Goal: Information Seeking & Learning: Learn about a topic

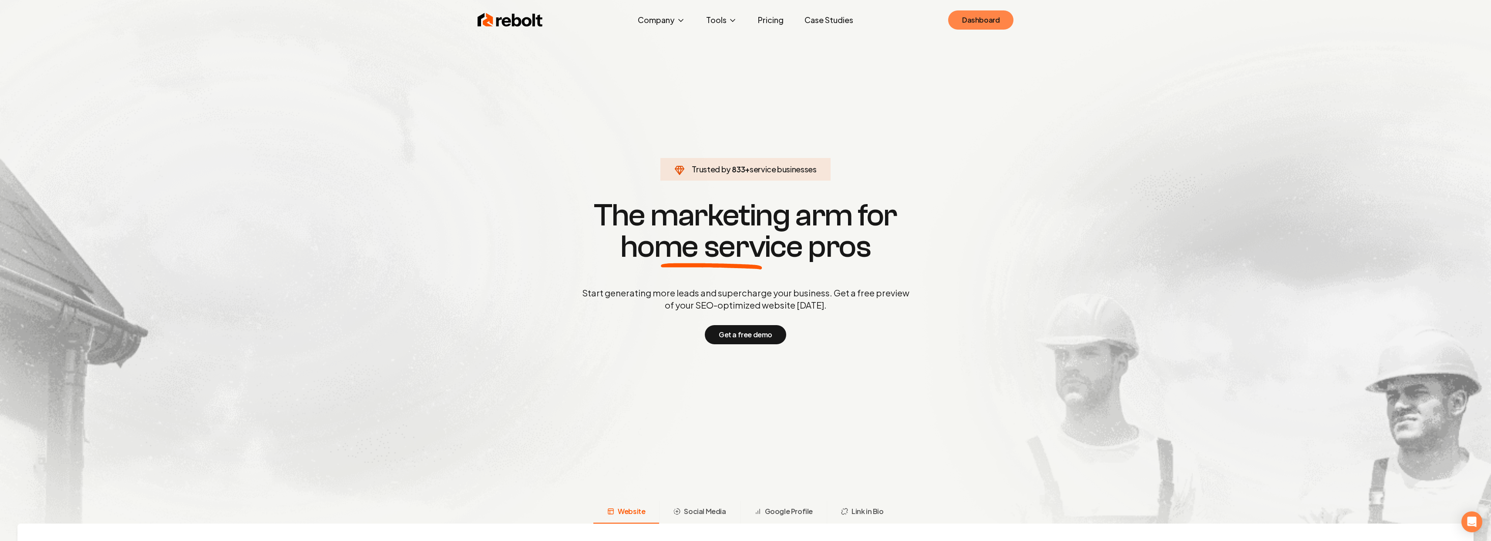
click at [991, 13] on link "Dashboard" at bounding box center [980, 19] width 65 height 19
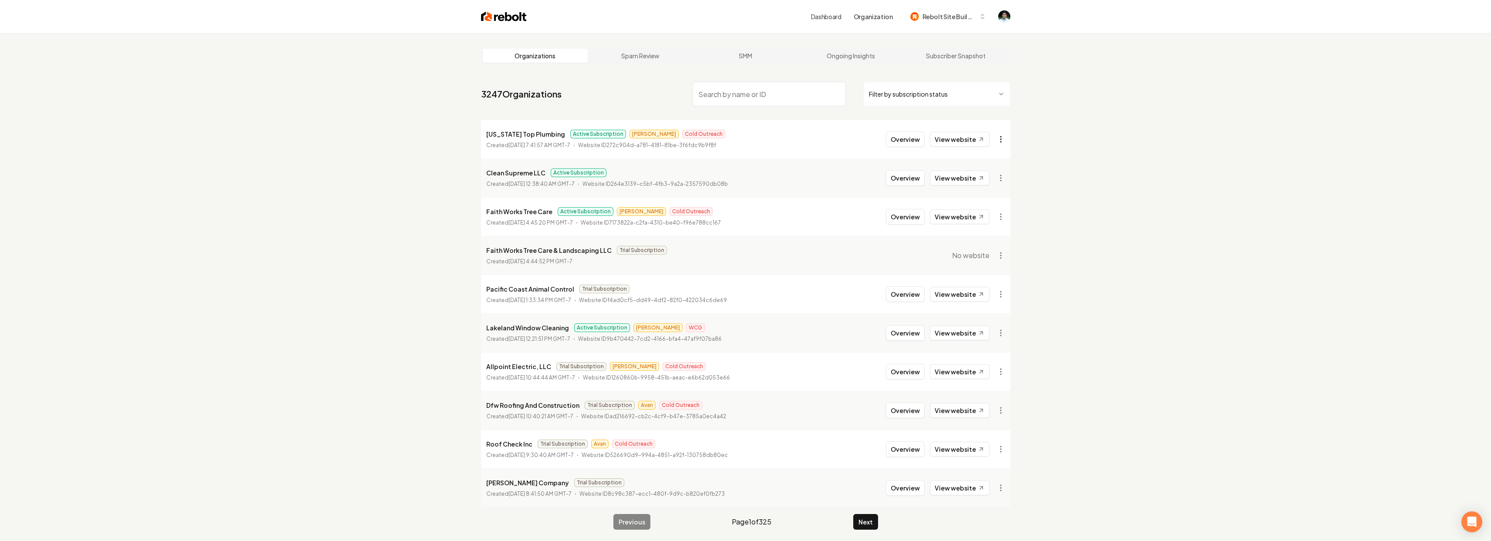
click at [1008, 137] on html "Dashboard Organization Rebolt Site Builder Organizations Spam Review SMM Ongoin…" at bounding box center [745, 270] width 1491 height 541
click at [1008, 137] on html "Dashboard Organization Rebolt Site Builder Organizations Spam Review SMM Ongoin…" at bounding box center [749, 270] width 1498 height 541
click at [1008, 137] on html "Dashboard Organization Rebolt Site Builder Organizations Spam Review SMM Ongoin…" at bounding box center [745, 270] width 1491 height 541
click at [992, 189] on div "Get Payment Link" at bounding box center [979, 187] width 55 height 14
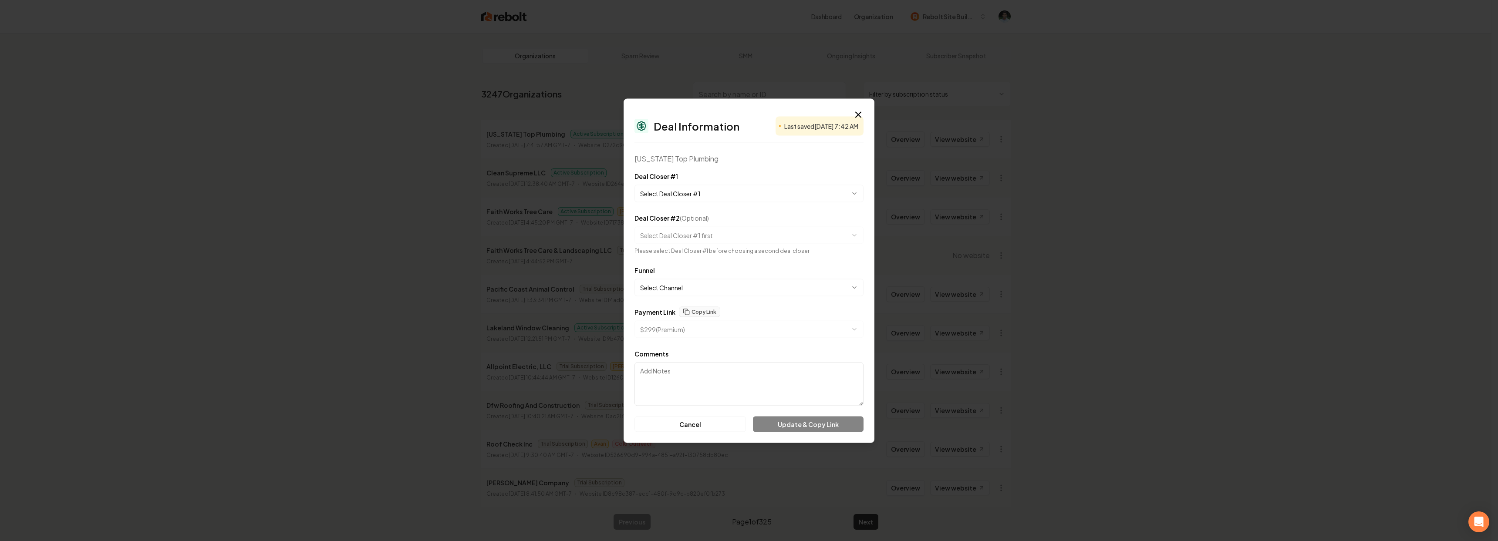
select select "**********"
click at [677, 319] on body "Dashboard Organization Rebolt Site Builder Organizations Spam Review SMM Ongoin…" at bounding box center [745, 270] width 1491 height 541
click at [1092, 359] on div at bounding box center [749, 270] width 1498 height 541
drag, startPoint x: 857, startPoint y: 115, endPoint x: 826, endPoint y: 99, distance: 35.6
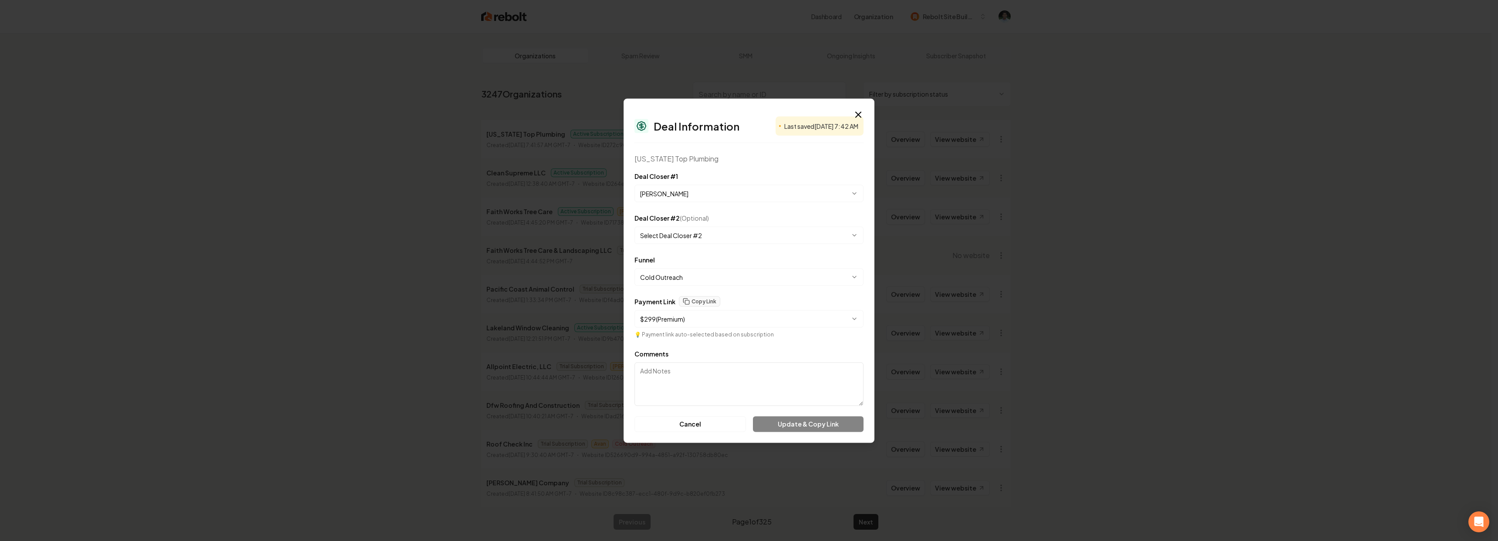
click at [857, 115] on icon "button" at bounding box center [858, 114] width 5 height 5
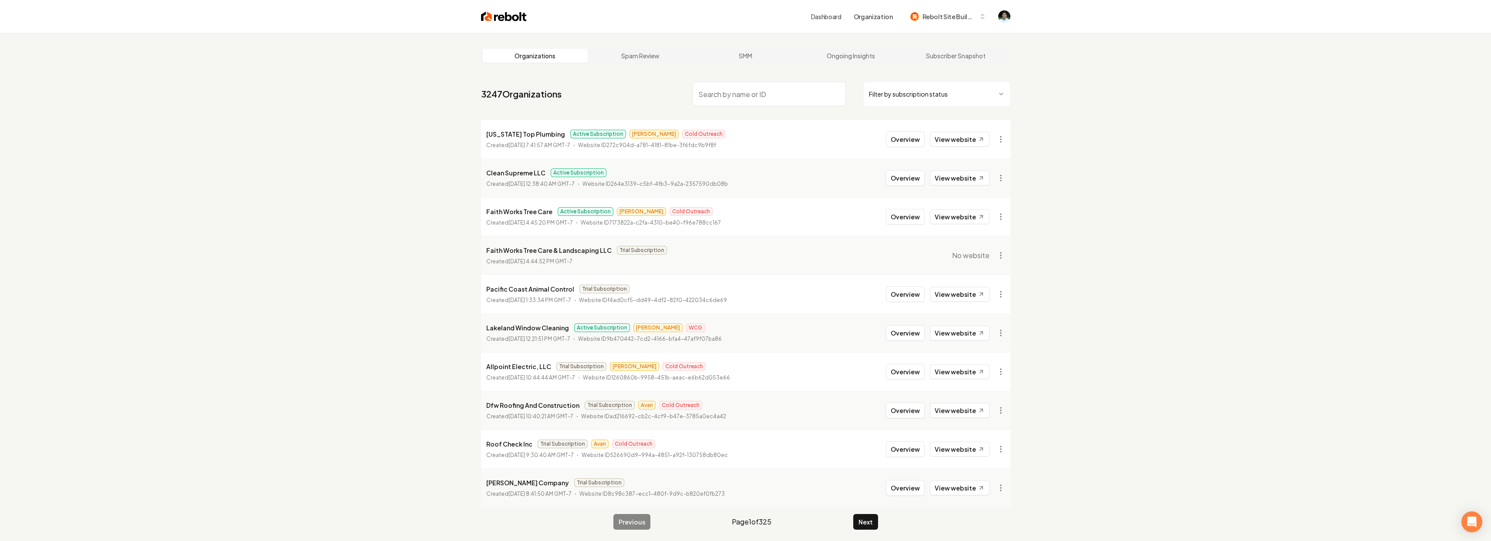
click at [475, 115] on main "Organizations Spam Review SMM Ongoing Insights Subscriber Snapshot 3247 Organiz…" at bounding box center [745, 288] width 557 height 511
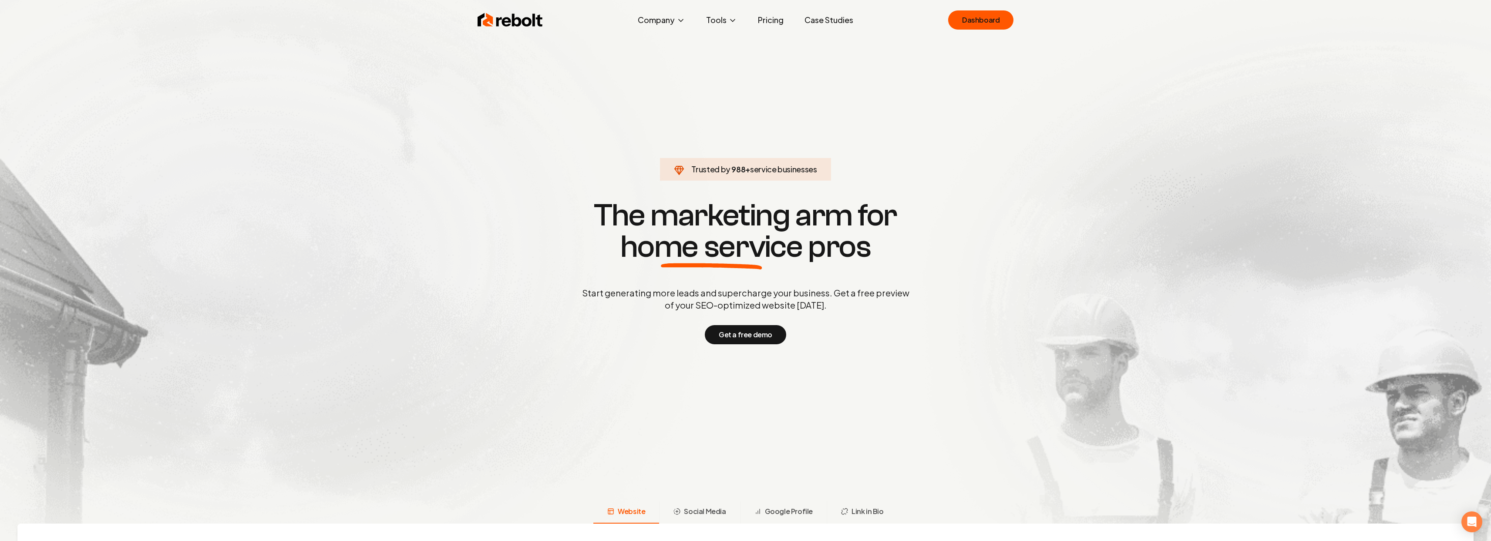
click at [779, 14] on link "Pricing" at bounding box center [771, 19] width 40 height 17
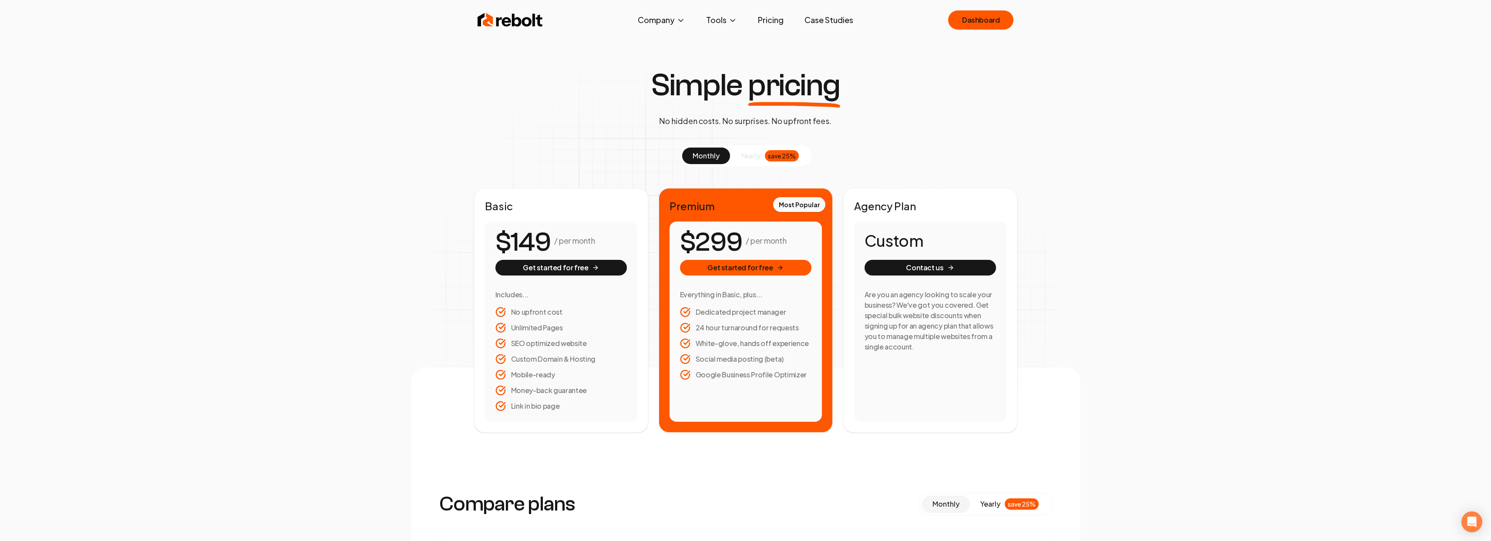
click at [758, 154] on span "yearly" at bounding box center [751, 156] width 20 height 10
click at [712, 158] on span "monthly" at bounding box center [706, 155] width 27 height 9
click at [843, 113] on div "Simple pricing No hidden costs. No surprises. No upfront fees." at bounding box center [745, 98] width 203 height 57
